Goal: Find contact information: Find contact information

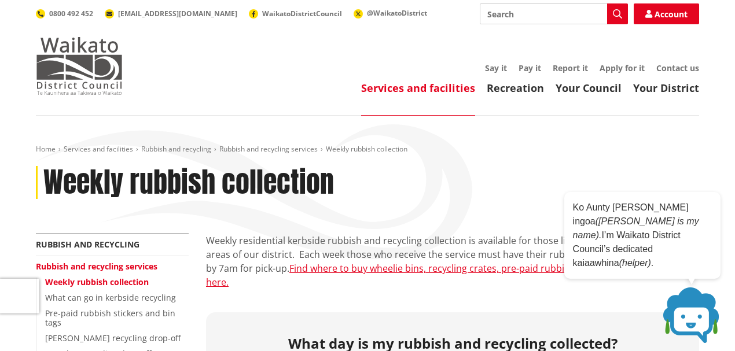
click at [73, 57] on img at bounding box center [79, 66] width 87 height 58
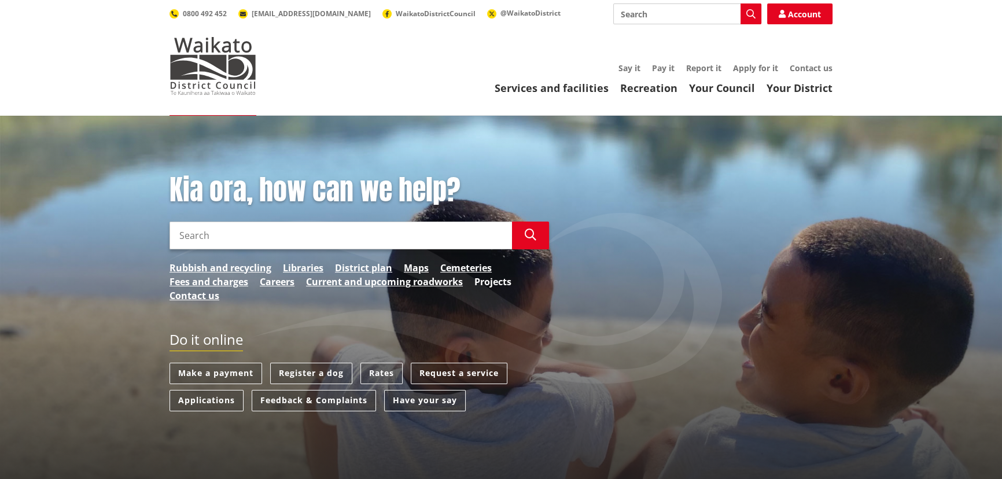
click at [507, 278] on link "Projects" at bounding box center [492, 282] width 37 height 14
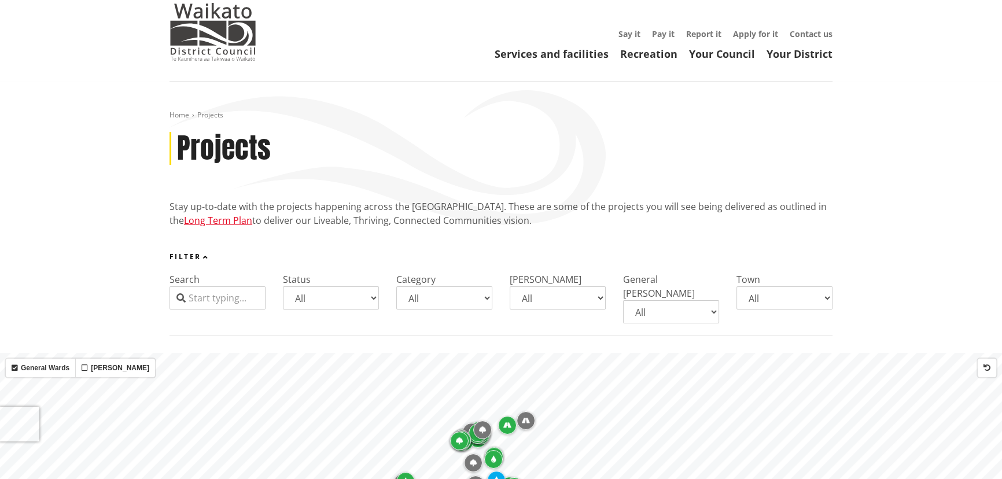
scroll to position [105, 0]
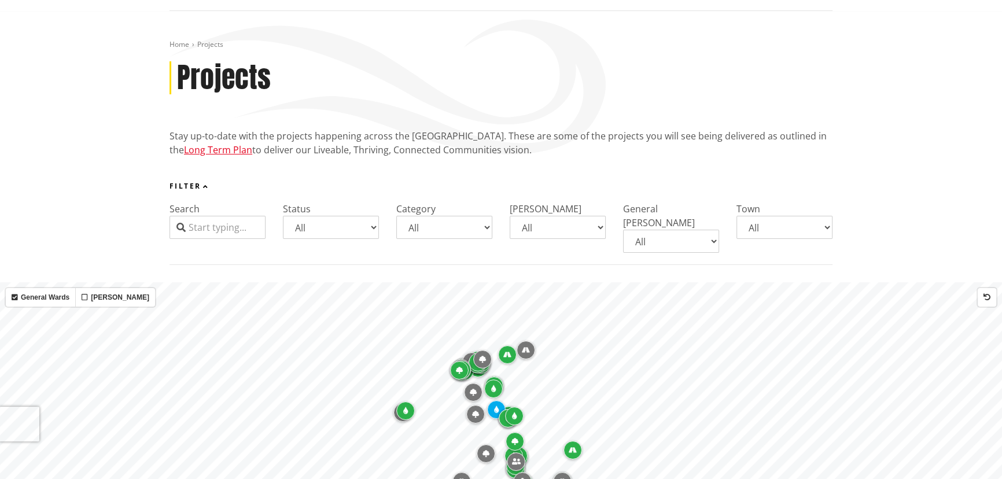
click at [490, 228] on select "All Parks and reserves Public facilities Roading Rubbish and recycling Strategi…" at bounding box center [444, 227] width 96 height 23
click at [396, 216] on select "All Parks and reserves Public facilities Roading Rubbish and recycling Strategi…" at bounding box center [444, 227] width 96 height 23
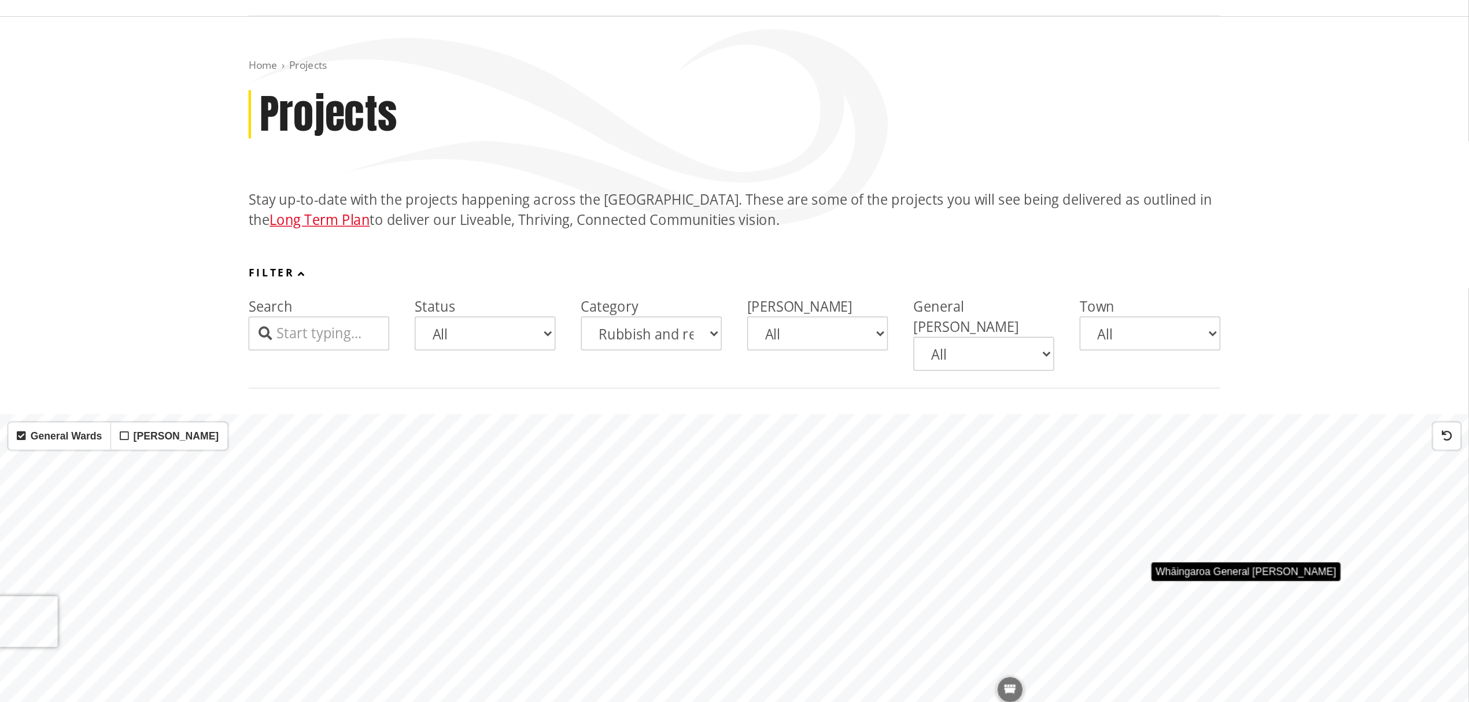
scroll to position [105, 0]
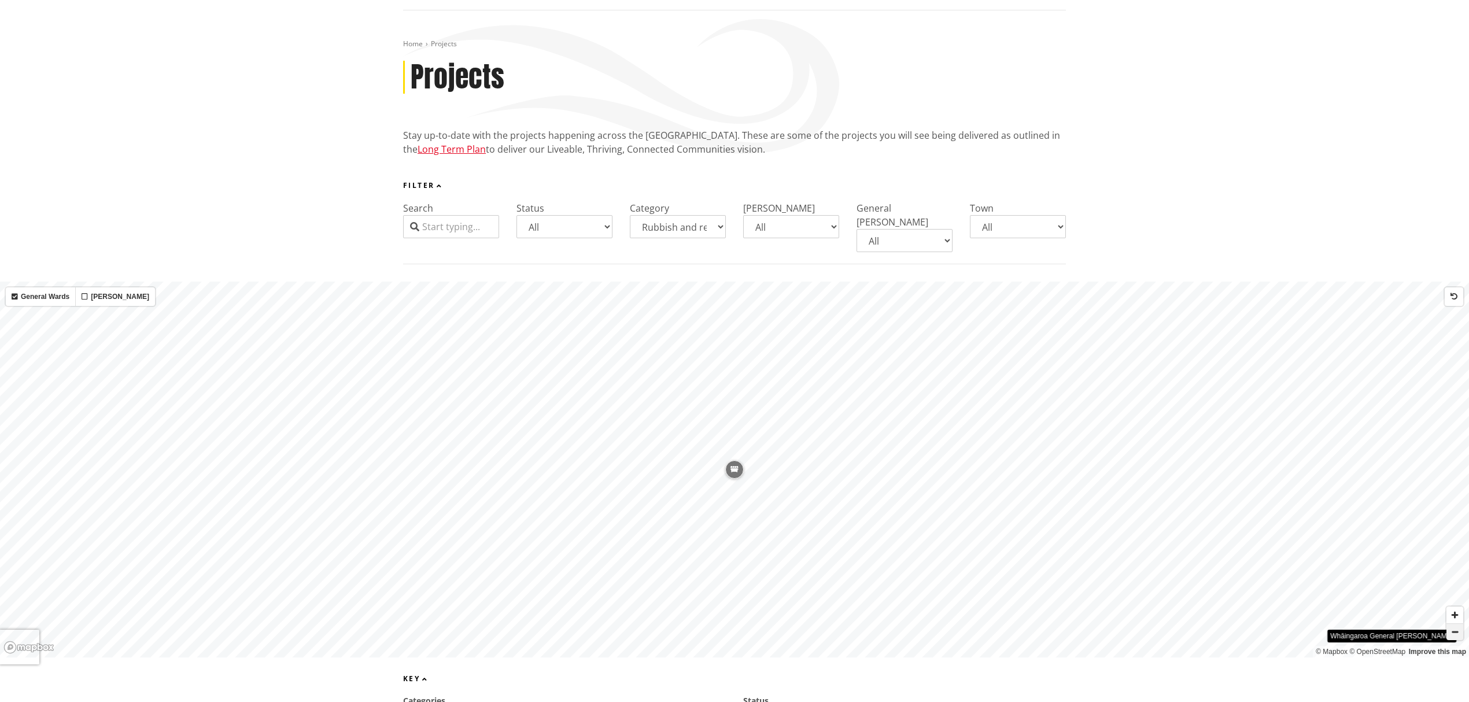
click at [1001, 478] on span "Zoom out" at bounding box center [1455, 632] width 17 height 16
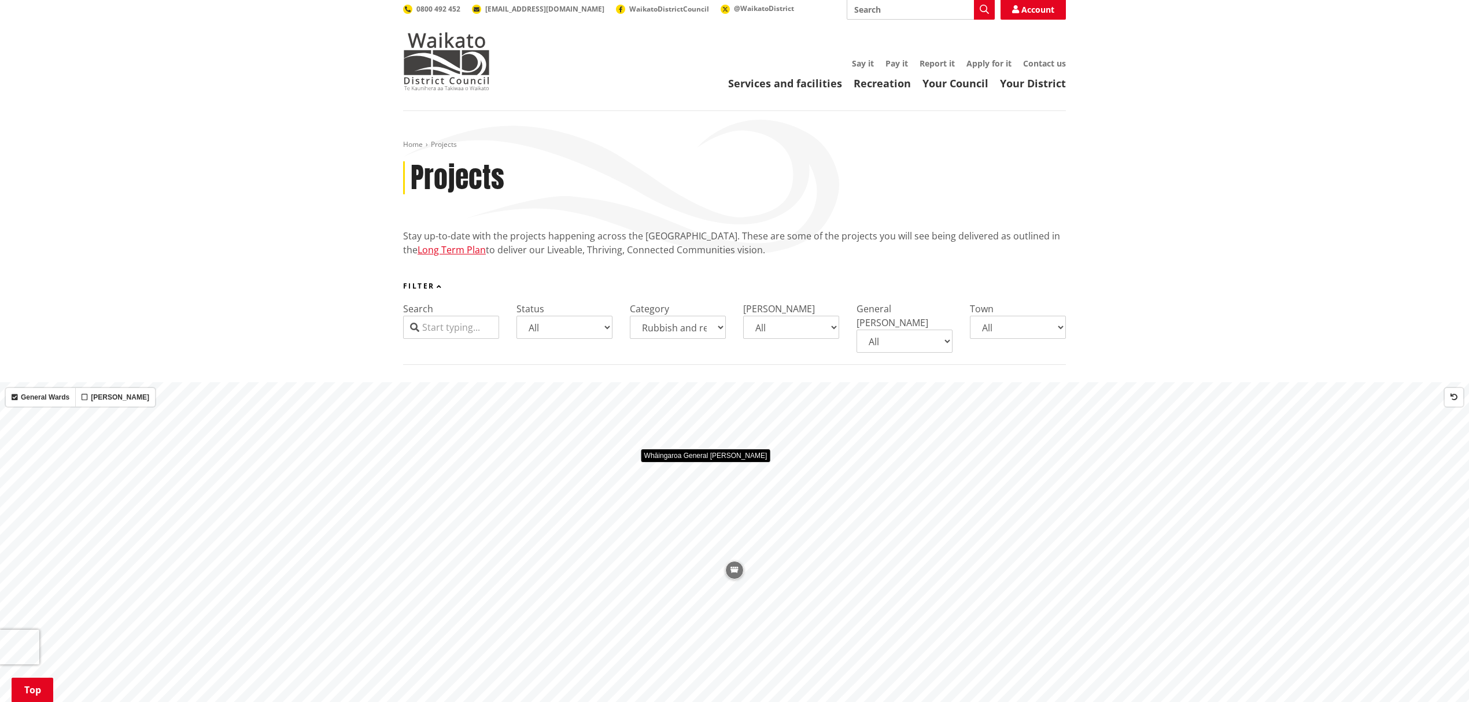
scroll to position [0, 0]
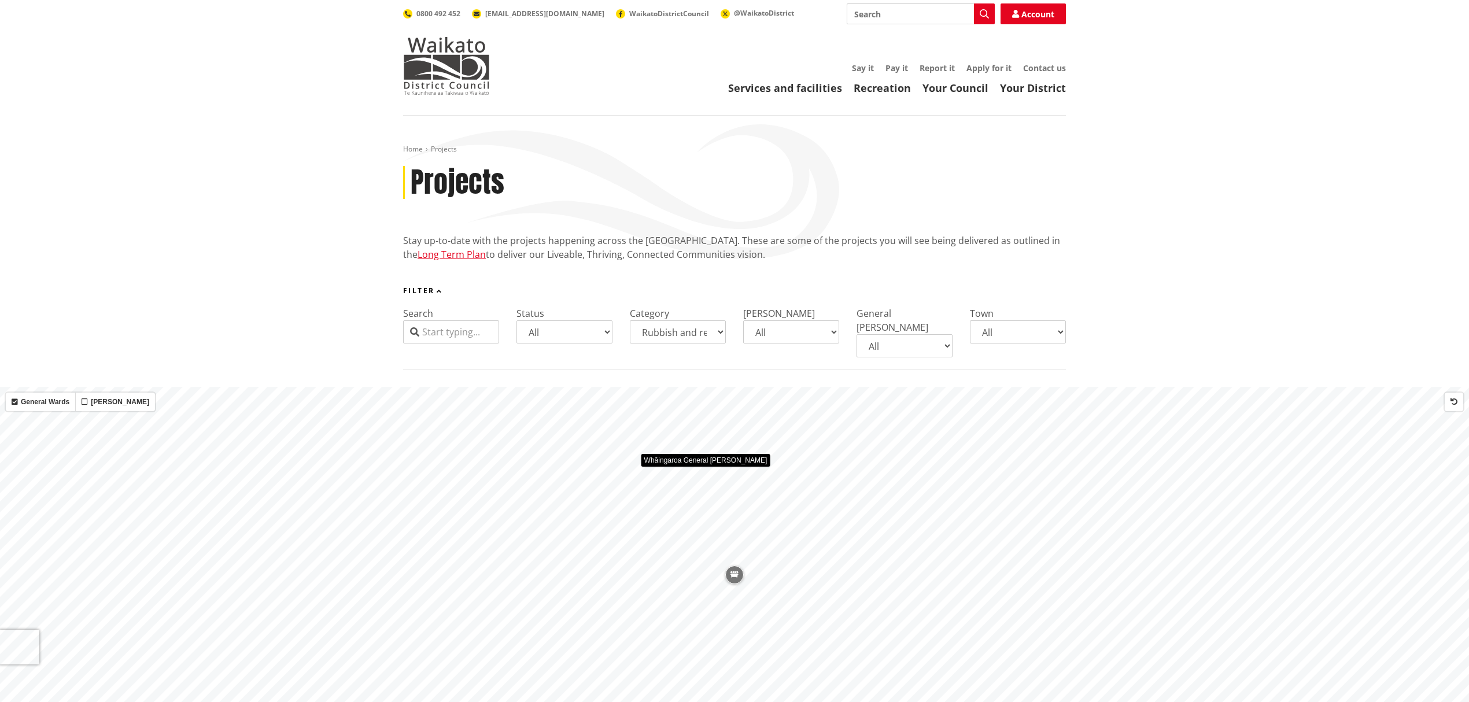
click at [717, 331] on select "All Parks and reserves Public facilities Roading Rubbish and recycling Strategi…" at bounding box center [678, 331] width 96 height 23
click at [630, 320] on select "All Parks and reserves Public facilities Roading Rubbish and recycling Strategi…" at bounding box center [678, 331] width 96 height 23
click at [714, 334] on select "All Parks and reserves Public facilities Roading Rubbish and recycling Strategi…" at bounding box center [678, 331] width 96 height 23
select select "Parks and reserves"
click at [630, 320] on select "All Parks and reserves Public facilities Roading Rubbish and recycling Strategi…" at bounding box center [678, 331] width 96 height 23
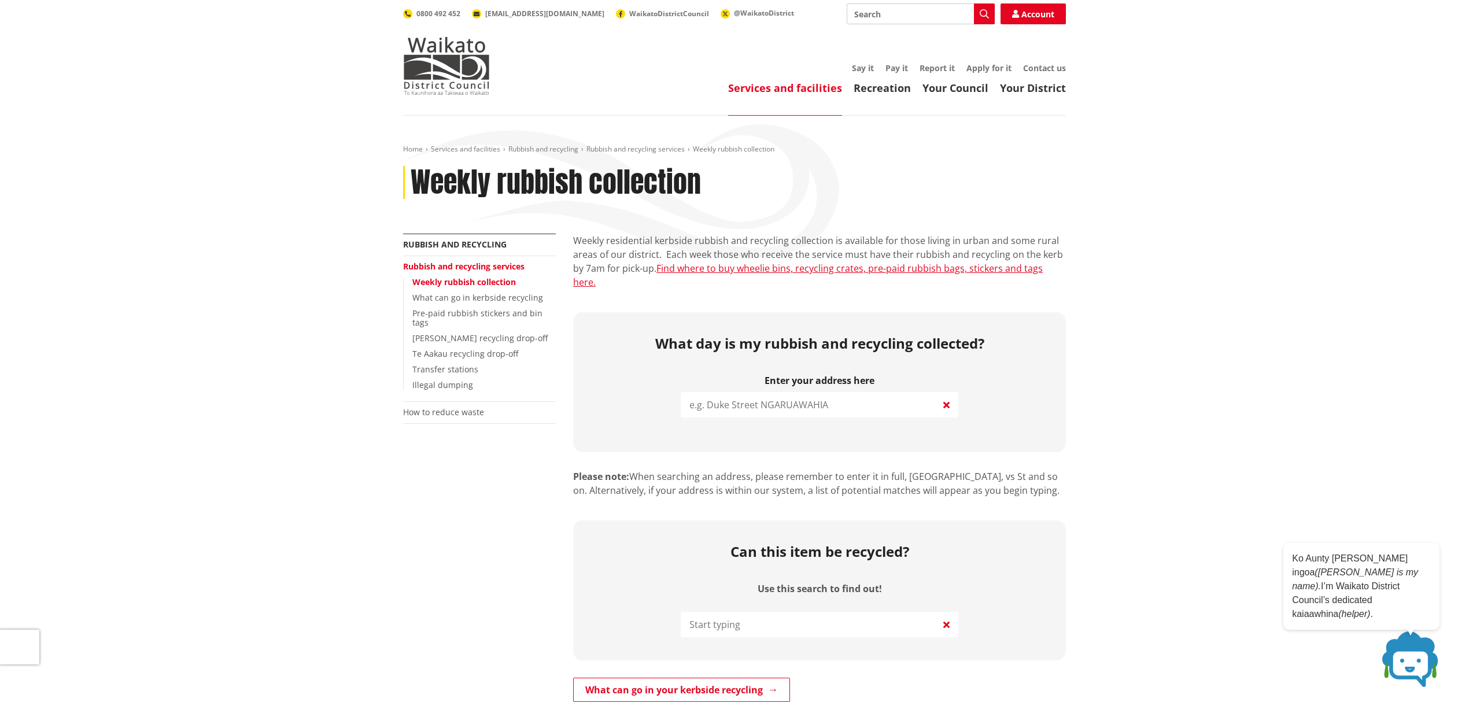
click at [774, 392] on input "search" at bounding box center [820, 404] width 278 height 25
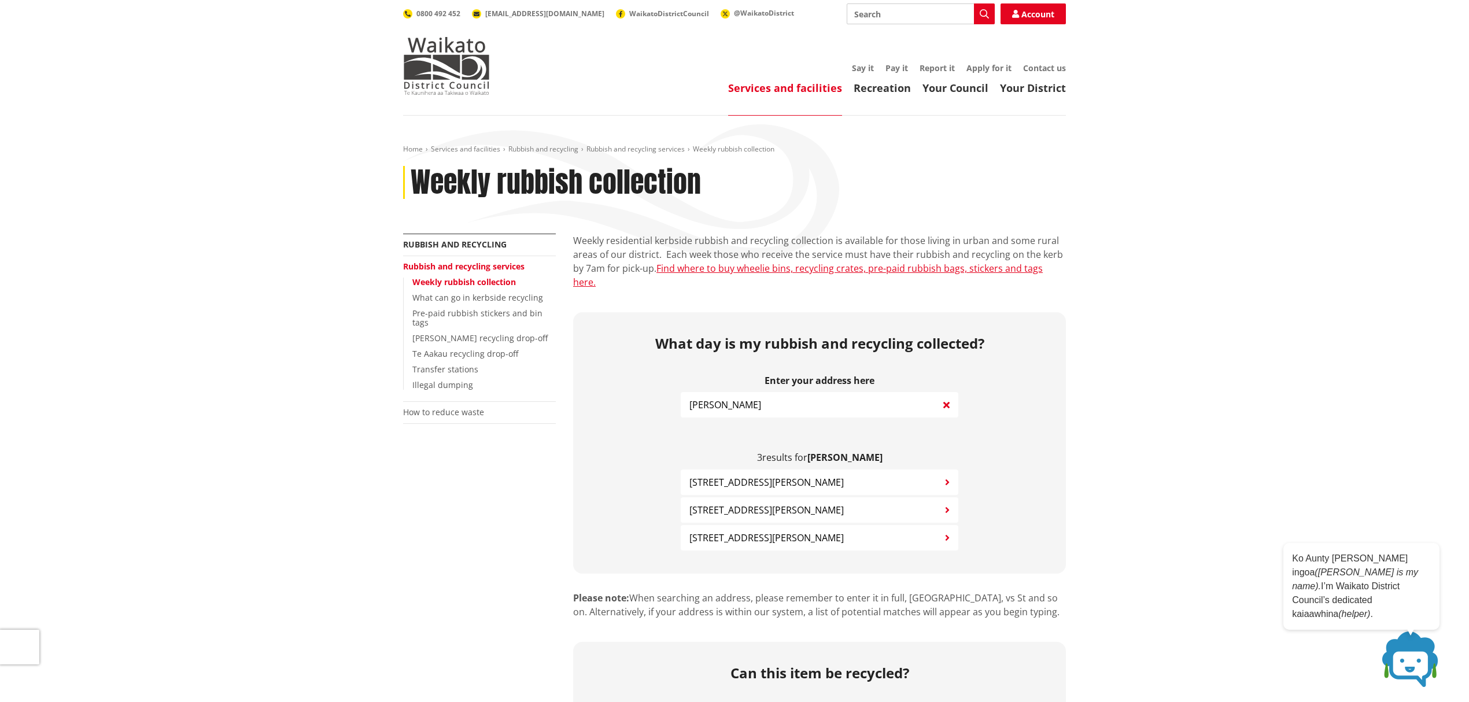
click at [767, 476] on span "152 Ryburn Road RUAKURA" at bounding box center [767, 483] width 154 height 14
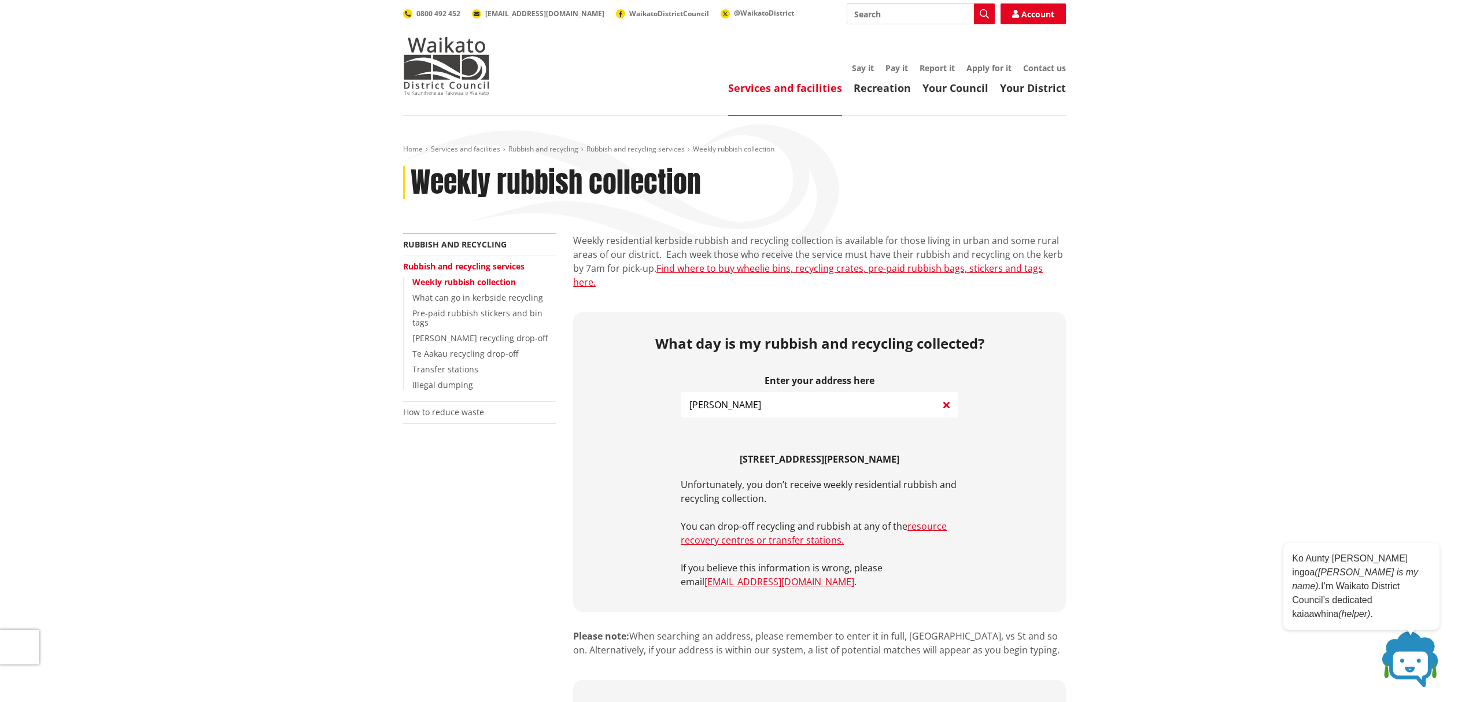
drag, startPoint x: 744, startPoint y: 385, endPoint x: 634, endPoint y: 383, distance: 109.9
click at [634, 383] on div "What day is my rubbish and recycling collected? Enter your address here ryburn …" at bounding box center [819, 462] width 493 height 300
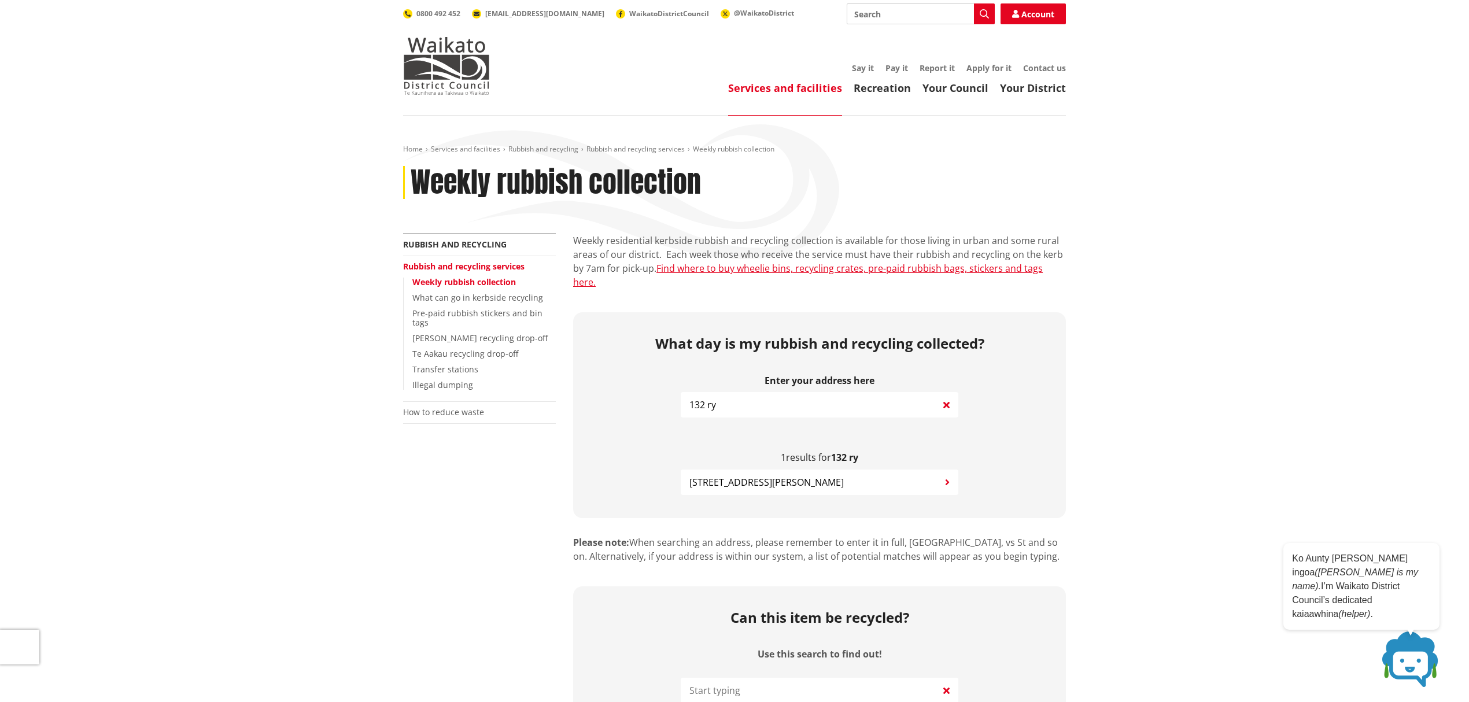
type input "132 ry"
click at [785, 476] on span "132 Ryburn Road RUAKURA" at bounding box center [767, 483] width 154 height 14
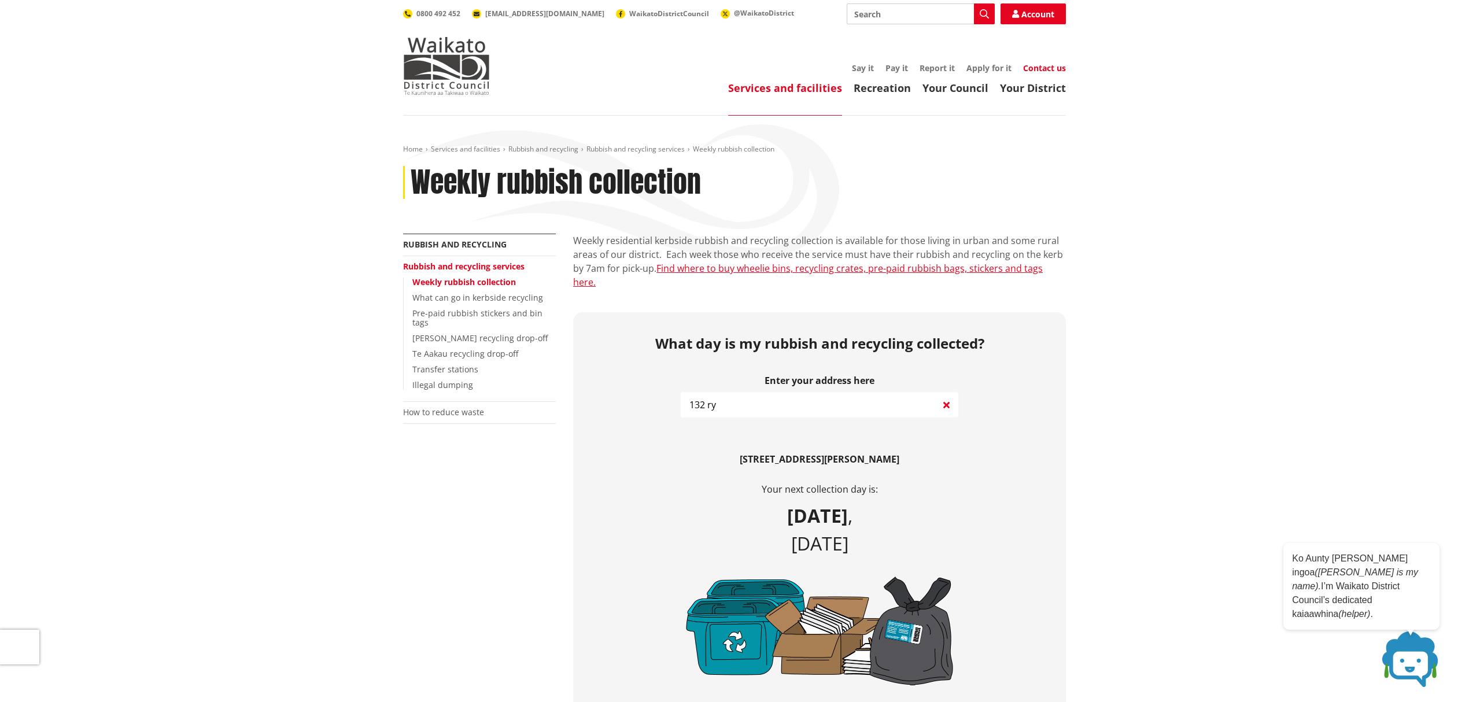
click at [1058, 70] on link "Contact us" at bounding box center [1044, 67] width 43 height 11
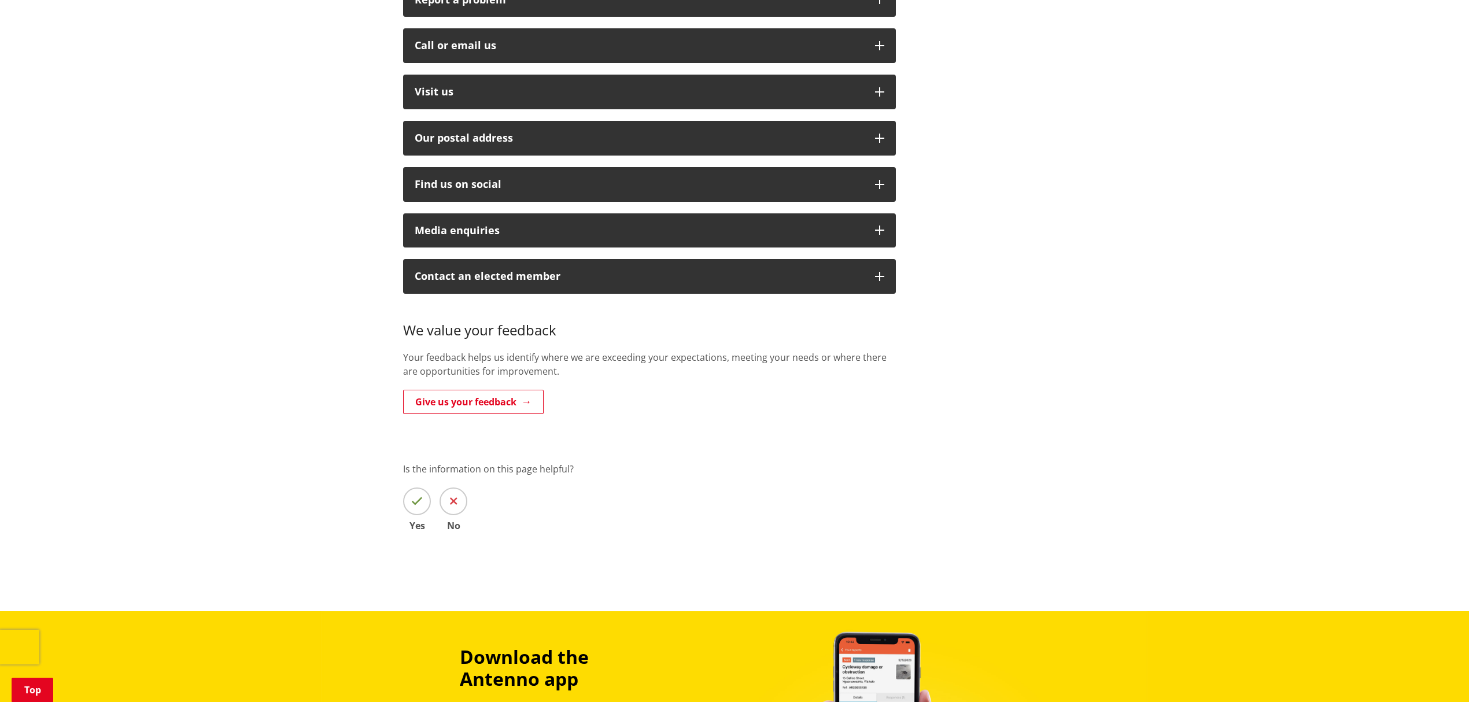
scroll to position [308, 0]
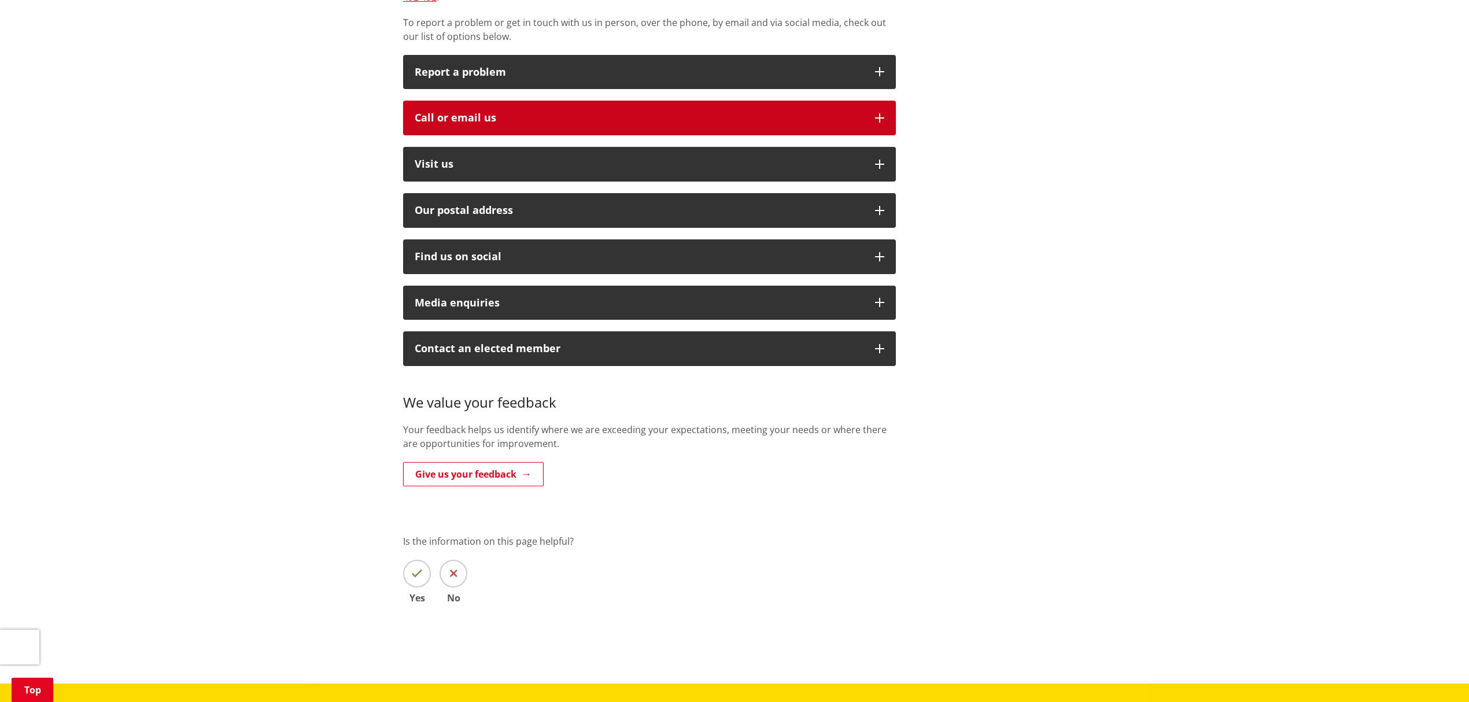
click at [883, 113] on icon "button" at bounding box center [879, 117] width 9 height 9
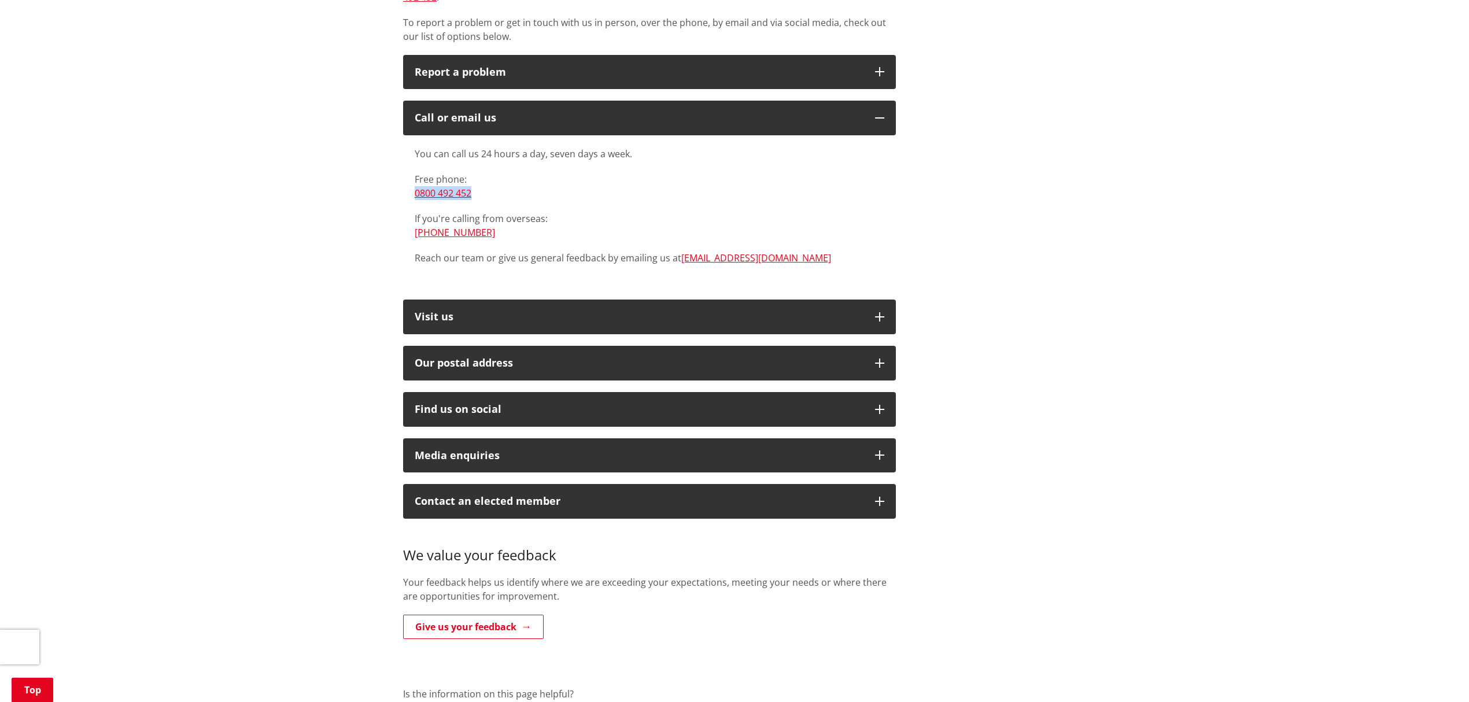
drag, startPoint x: 492, startPoint y: 177, endPoint x: 403, endPoint y: 176, distance: 88.5
click at [403, 176] on div "You can call us 24 hours a day, seven days a week. Free phone: [PHONE_NUMBER] I…" at bounding box center [649, 211] width 493 height 153
copy link "0800 492 452"
